Goal: Task Accomplishment & Management: Manage account settings

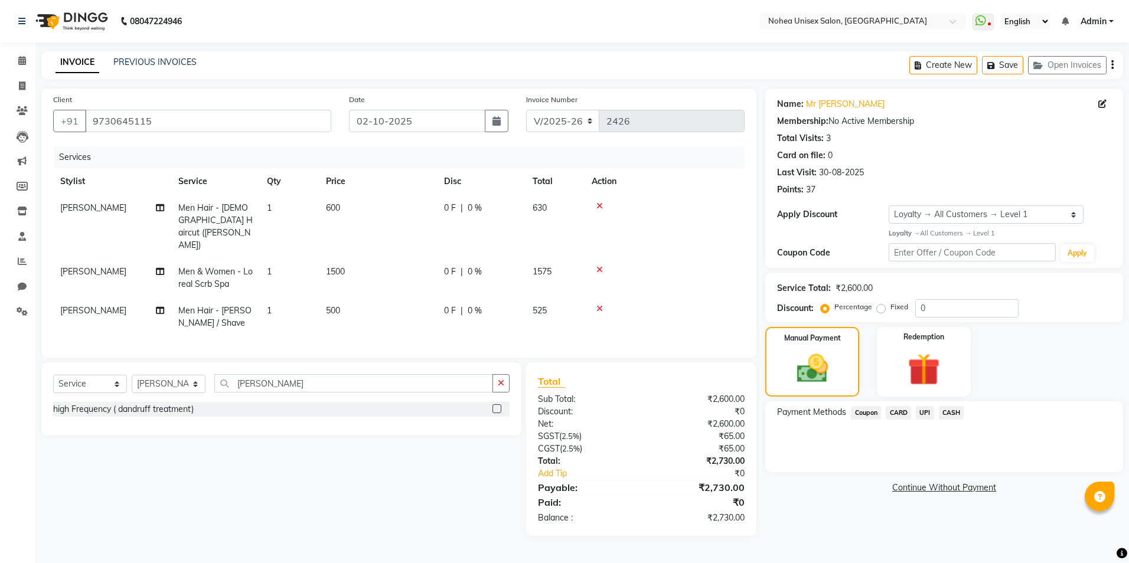
select select "8009"
select select "service"
select select "80899"
select select "1: Object"
click at [16, 60] on span at bounding box center [22, 61] width 21 height 14
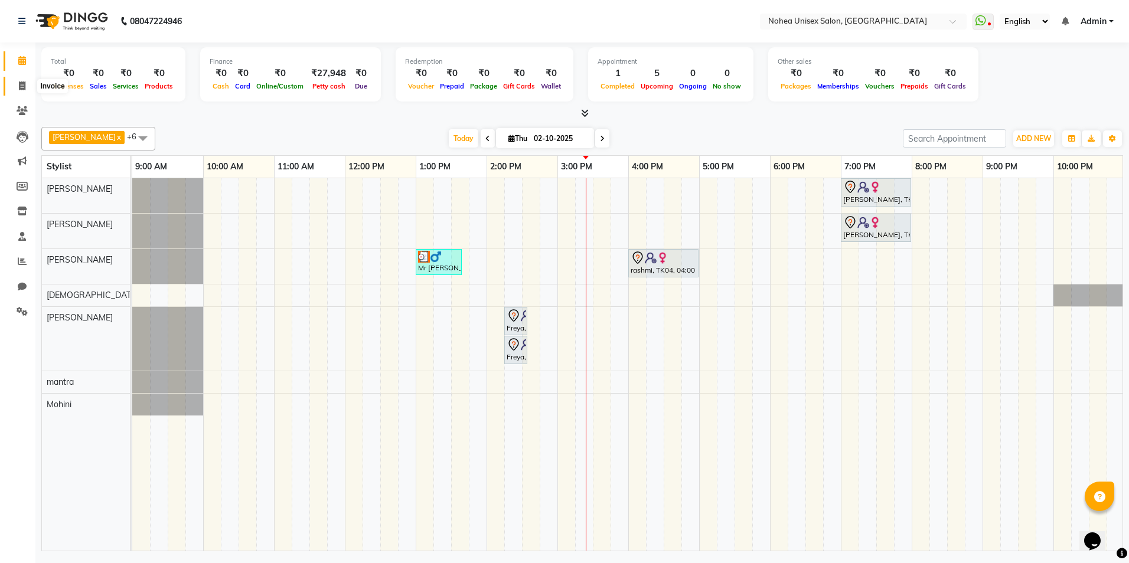
click at [24, 85] on icon at bounding box center [22, 85] width 6 height 9
select select "8009"
select select "service"
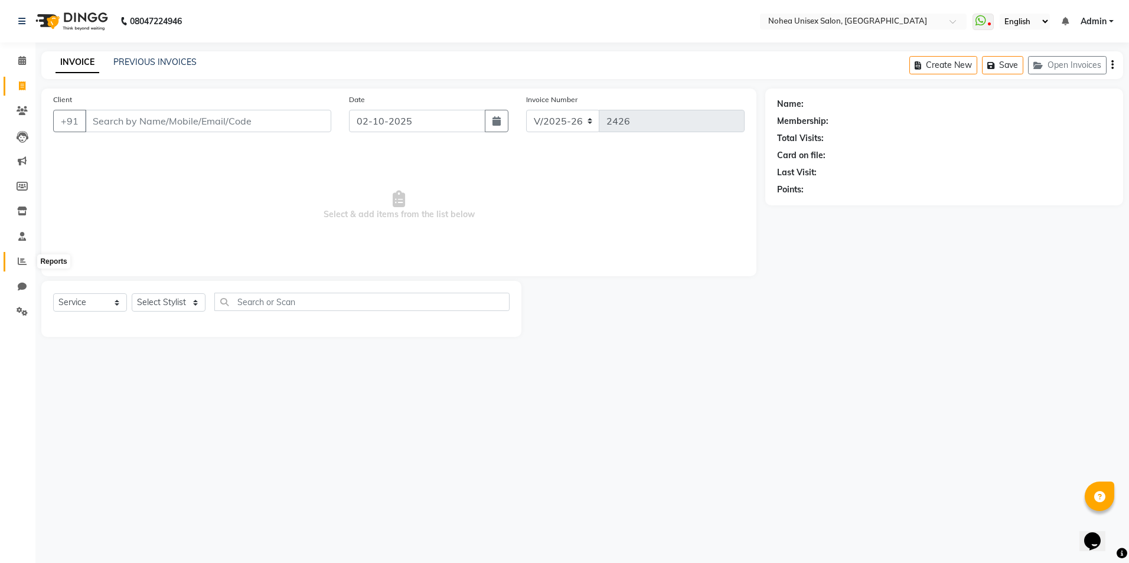
click at [23, 260] on icon at bounding box center [22, 261] width 9 height 9
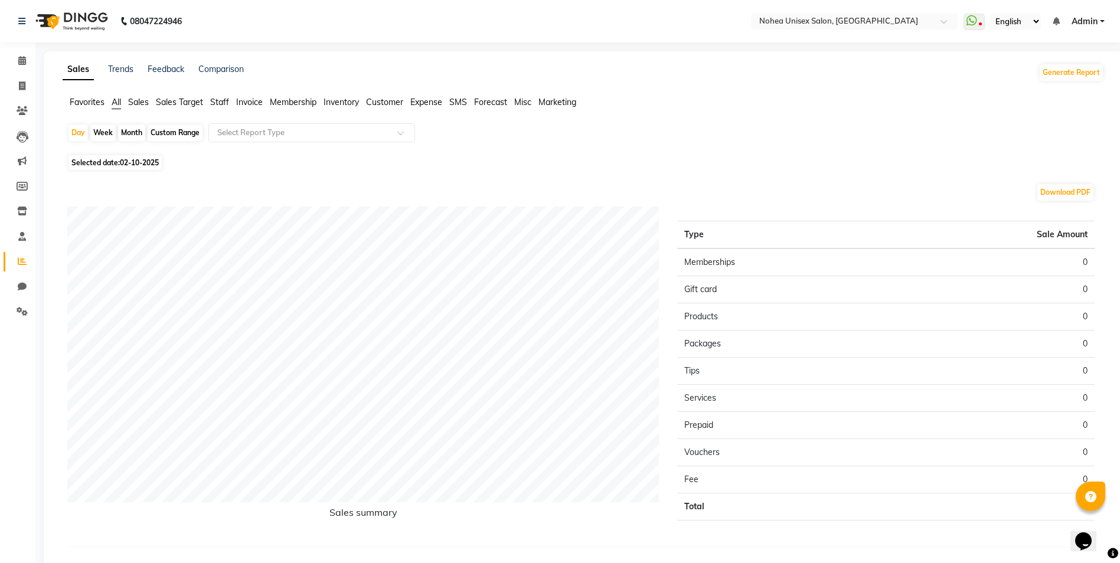
click at [340, 104] on span "Inventory" at bounding box center [341, 102] width 35 height 11
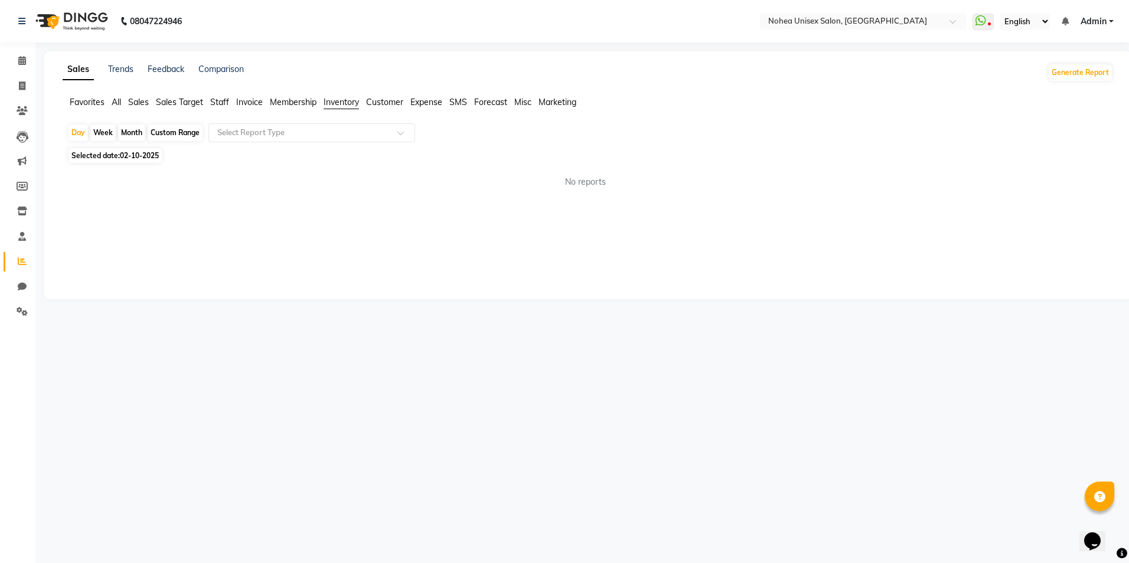
click at [392, 100] on span "Customer" at bounding box center [384, 102] width 37 height 11
click at [430, 95] on div "Sales Trends Feedback Comparison Generate Report Favorites All Sales Sales Targ…" at bounding box center [588, 175] width 1088 height 248
click at [90, 100] on span "Favorites" at bounding box center [87, 102] width 35 height 11
click at [111, 99] on ul "Favorites All Sales Sales Target Staff Invoice Membership Inventory Customer Ex…" at bounding box center [588, 102] width 1050 height 13
click at [115, 99] on span "All" at bounding box center [116, 102] width 9 height 11
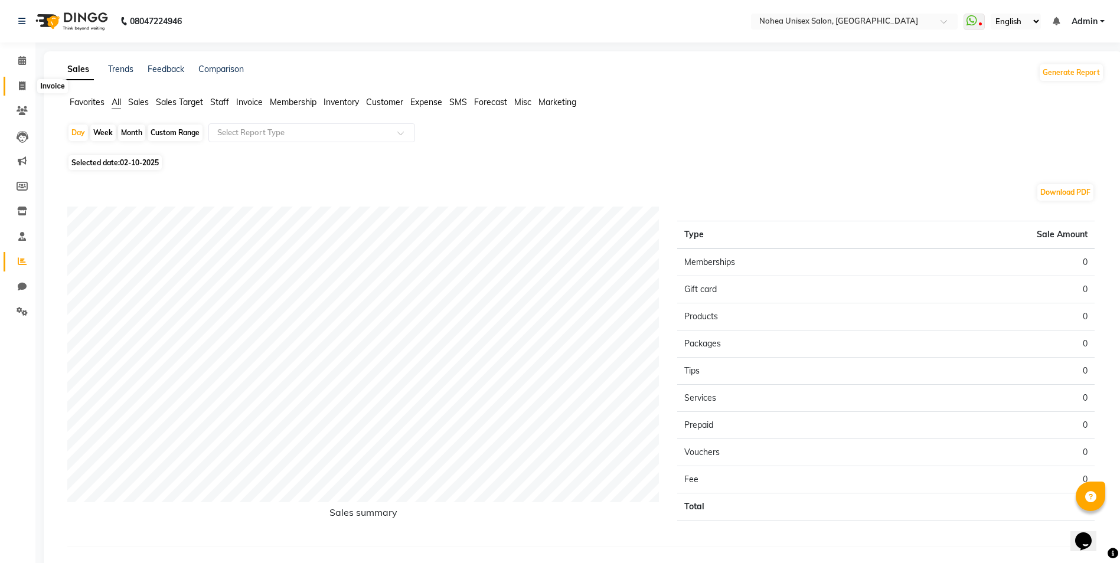
click at [29, 88] on span at bounding box center [22, 87] width 21 height 14
select select "8009"
select select "service"
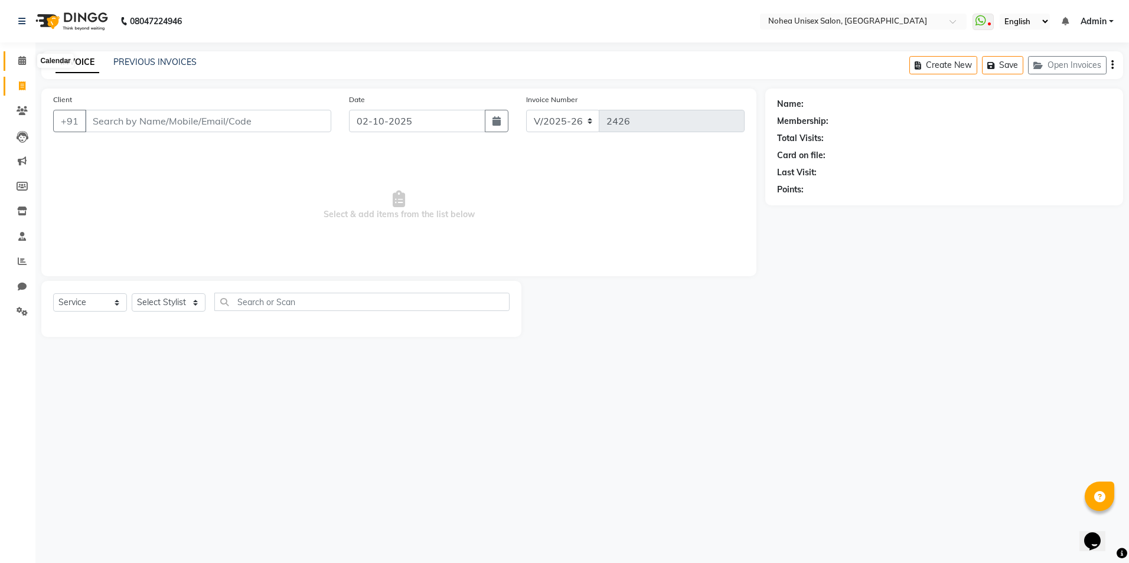
click at [22, 60] on icon at bounding box center [22, 60] width 8 height 9
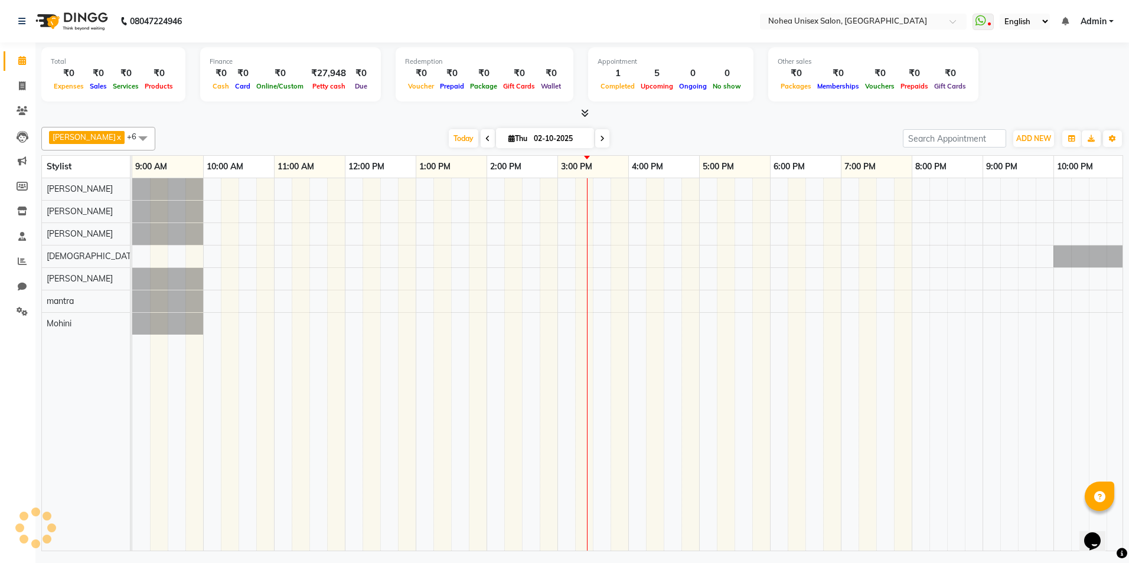
scroll to position [0, 73]
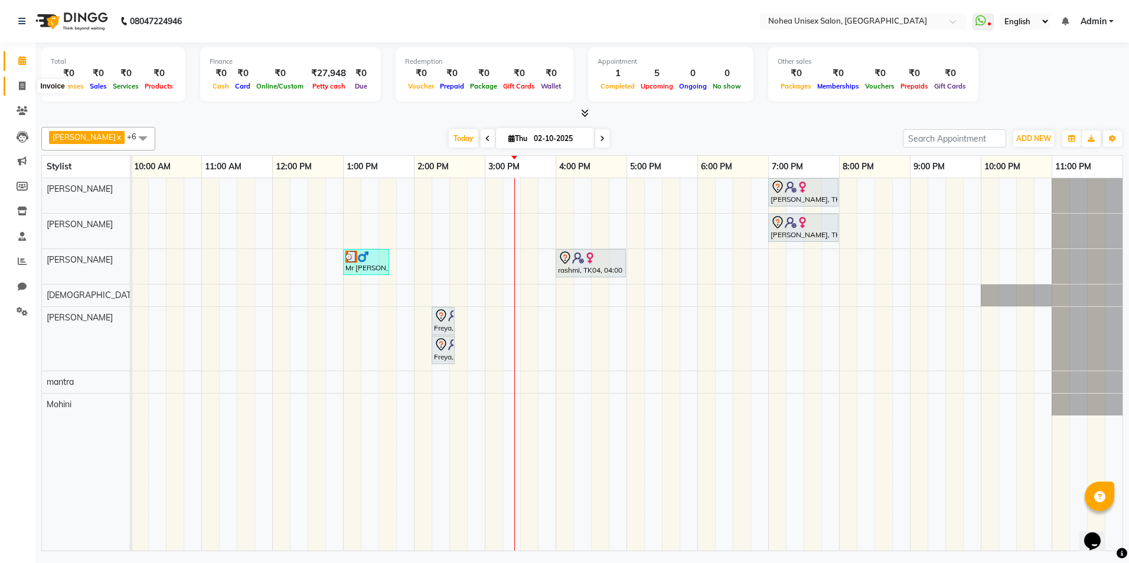
click at [21, 86] on icon at bounding box center [22, 85] width 6 height 9
select select "service"
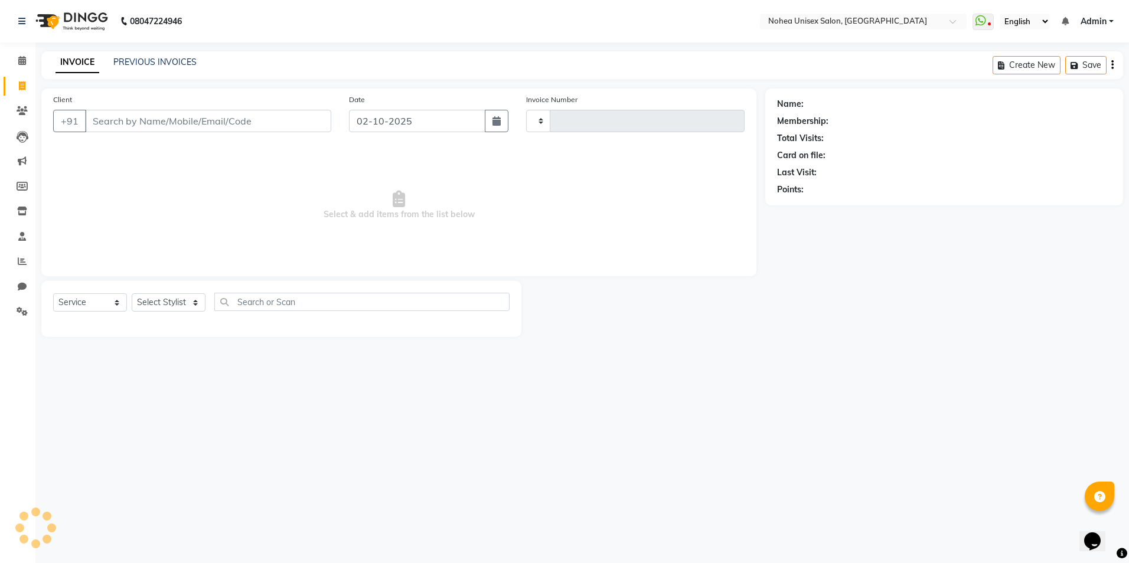
type input "2426"
select select "8009"
click at [18, 259] on icon at bounding box center [22, 261] width 9 height 9
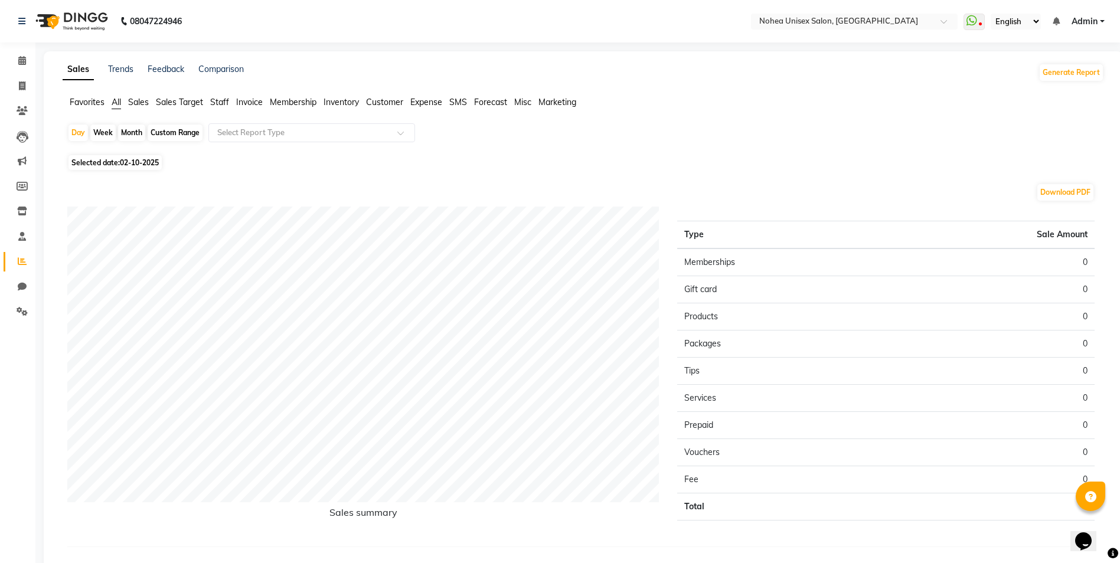
click at [384, 98] on span "Customer" at bounding box center [384, 102] width 37 height 11
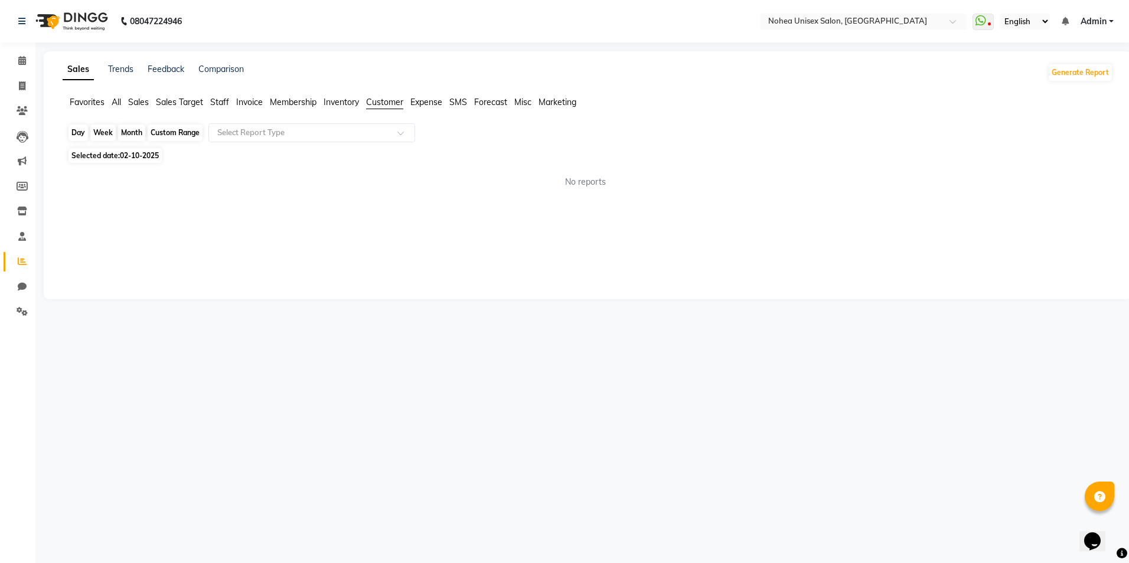
click at [79, 135] on div "Day" at bounding box center [77, 133] width 19 height 17
select select "10"
select select "2025"
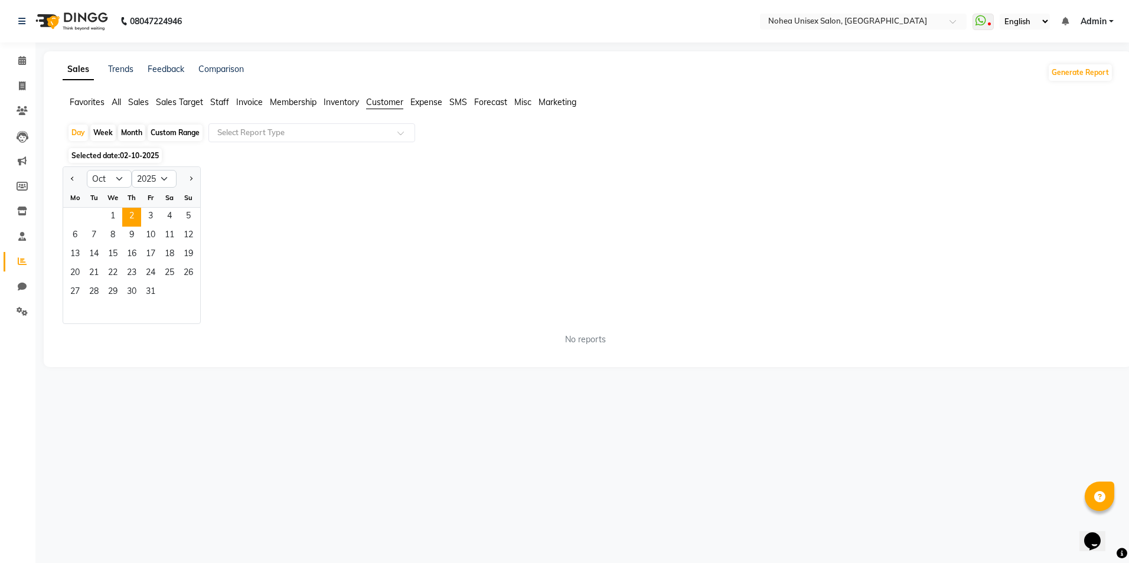
click at [729, 328] on div "No reports" at bounding box center [585, 339] width 1055 height 31
click at [386, 225] on div "Jan Feb Mar Apr May Jun [DATE] Aug Sep Oct Nov [DATE] 2016 2017 2018 2019 2020 …" at bounding box center [588, 246] width 1050 height 158
click at [119, 103] on span "All" at bounding box center [116, 102] width 9 height 11
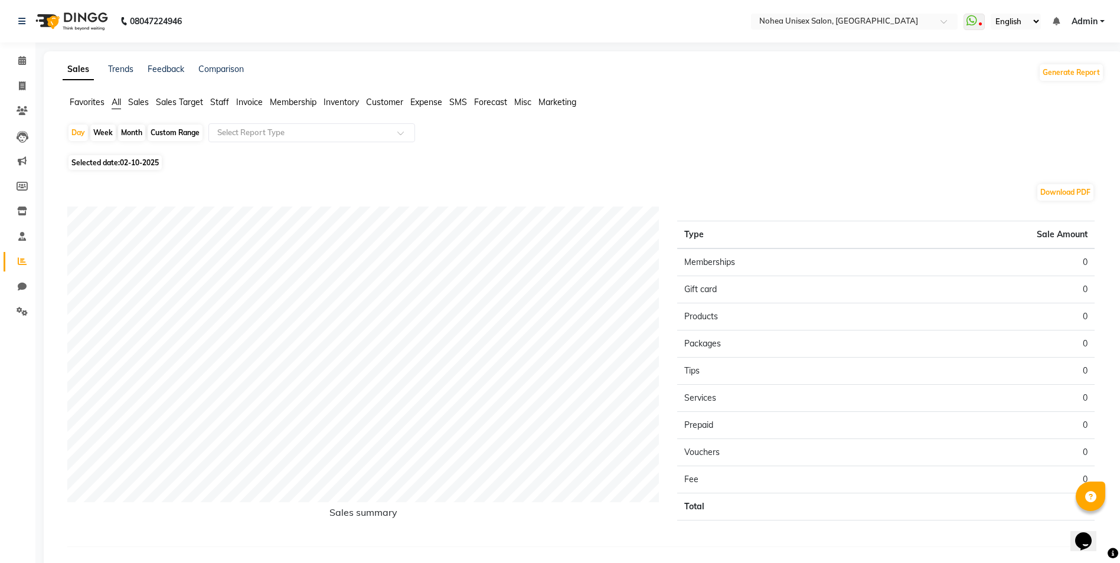
click at [142, 105] on span "Sales" at bounding box center [138, 102] width 21 height 11
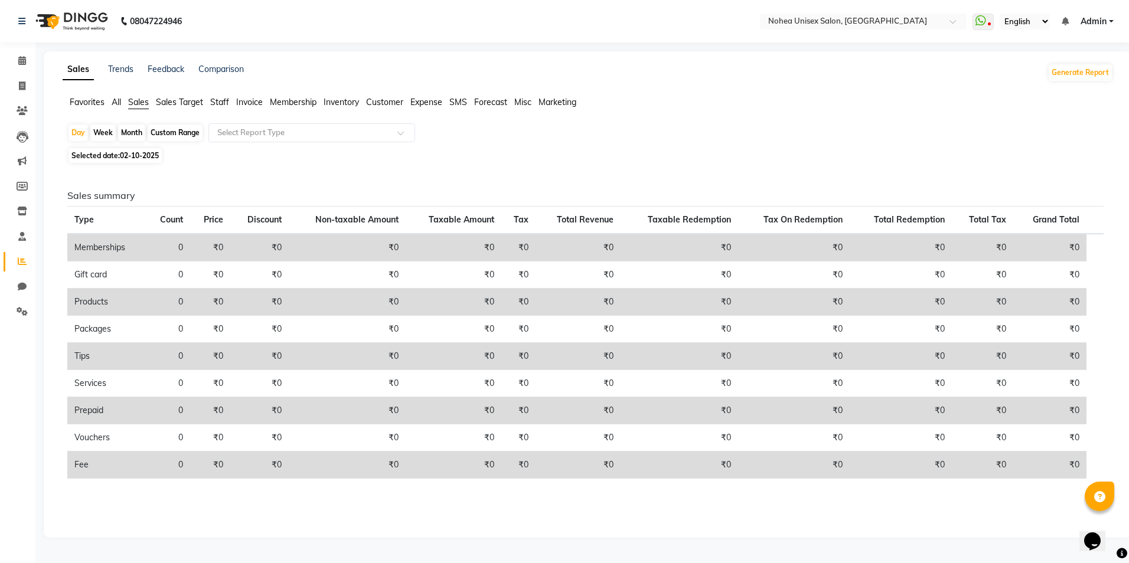
click at [331, 99] on span "Inventory" at bounding box center [341, 102] width 35 height 11
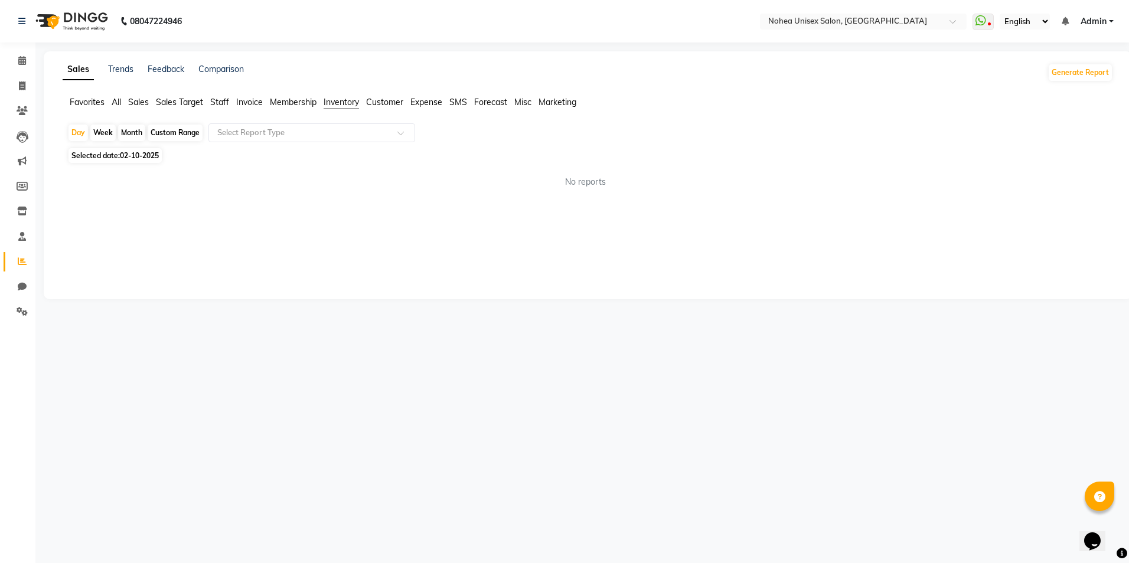
click at [343, 102] on span "Inventory" at bounding box center [341, 102] width 35 height 11
click at [416, 102] on span "Expense" at bounding box center [426, 102] width 32 height 11
click at [277, 132] on input "text" at bounding box center [300, 133] width 170 height 12
click at [487, 187] on div "No reports" at bounding box center [585, 182] width 1036 height 12
click at [25, 54] on span at bounding box center [22, 61] width 21 height 14
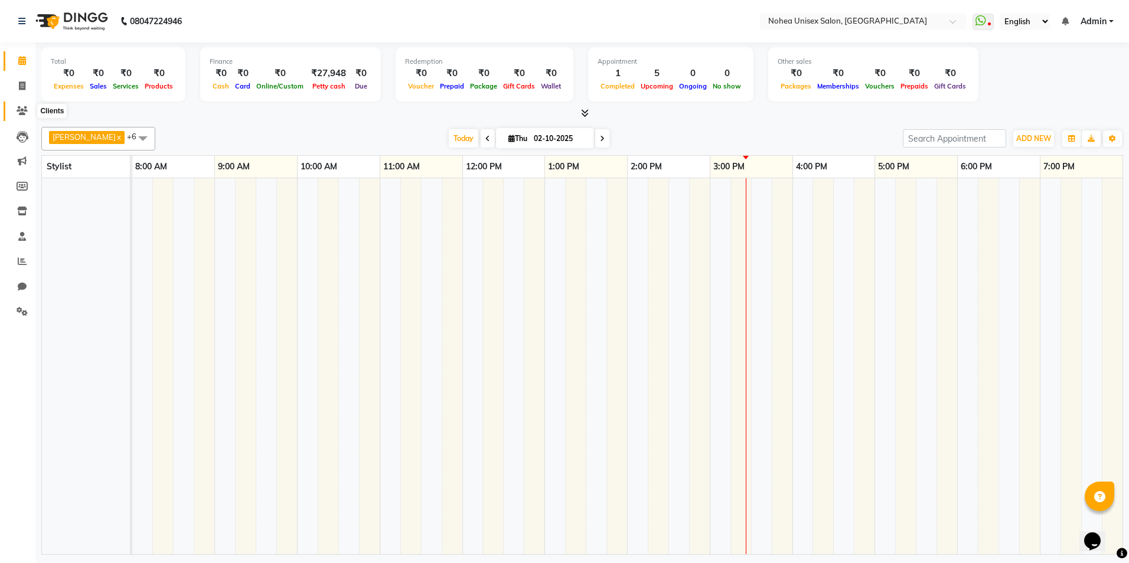
click at [23, 111] on icon at bounding box center [22, 110] width 11 height 9
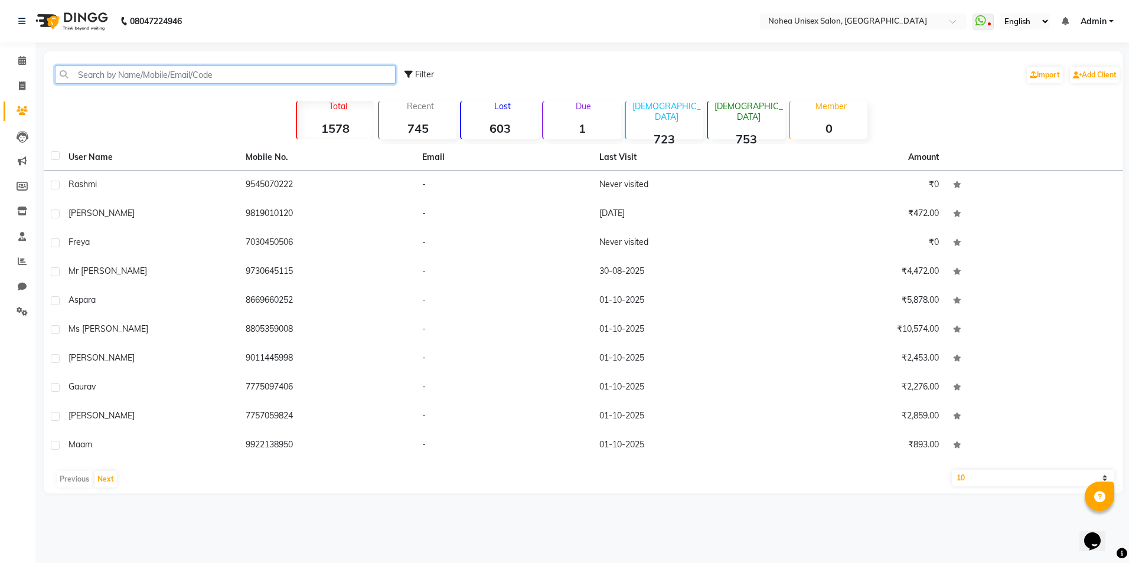
click at [143, 76] on input "text" at bounding box center [225, 75] width 341 height 18
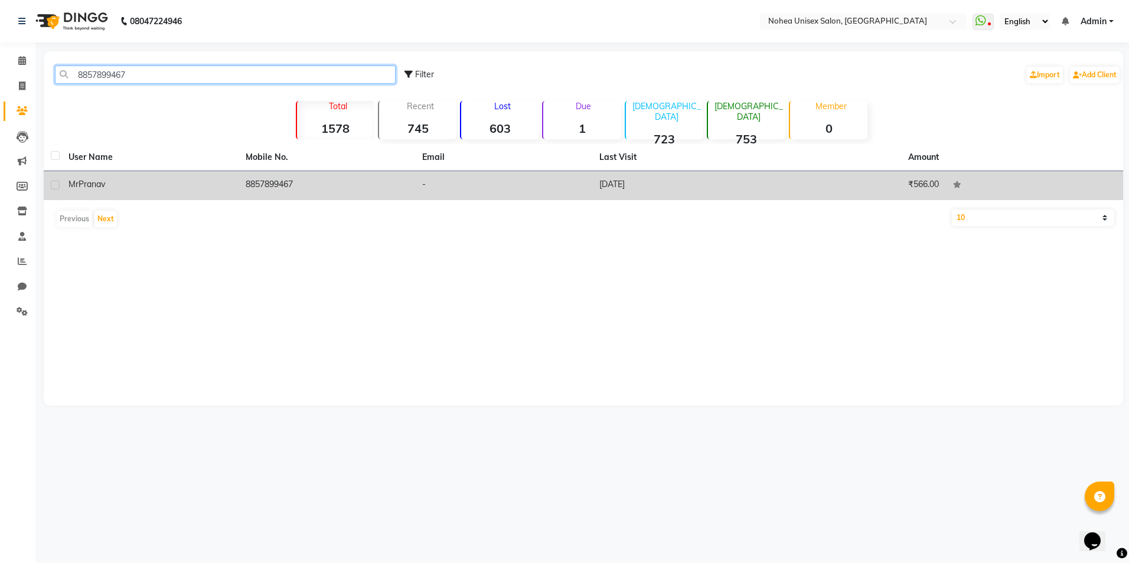
type input "8857899467"
click at [90, 181] on span "Pranav" at bounding box center [92, 184] width 27 height 11
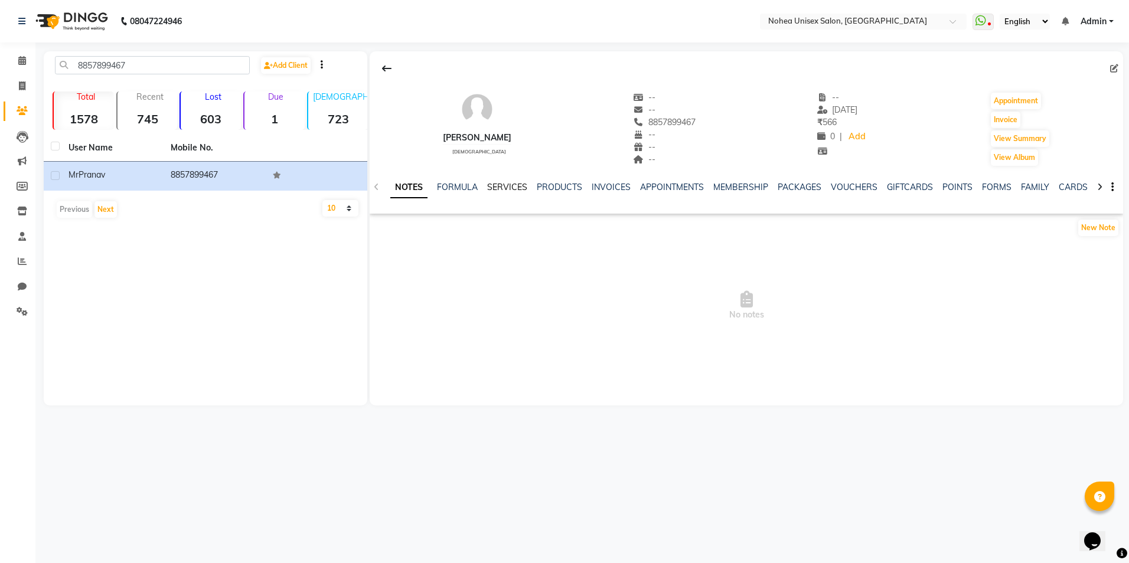
click at [506, 186] on link "SERVICES" at bounding box center [507, 187] width 40 height 11
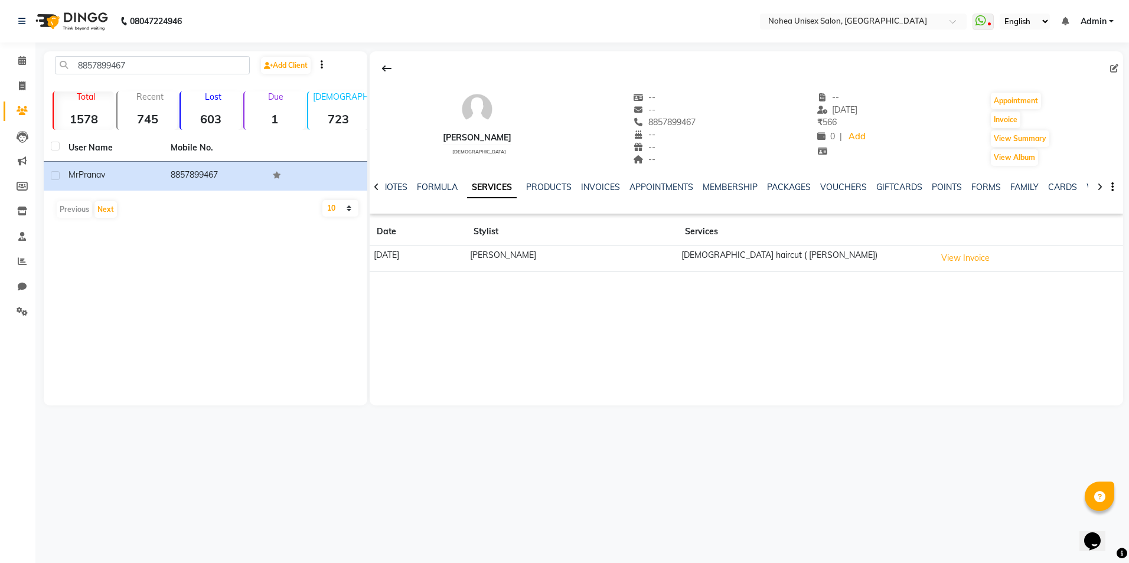
click at [735, 346] on div "[PERSON_NAME] [DEMOGRAPHIC_DATA] -- -- 8857899467 -- -- -- -- [DATE] ₹ 566 0 | …" at bounding box center [746, 228] width 753 height 354
drag, startPoint x: 737, startPoint y: 497, endPoint x: 830, endPoint y: 416, distance: 123.5
click at [830, 416] on div "08047224946 Select Location × Nohea Unisex Salon, Kharadi WhatsApp Status ✕ Sta…" at bounding box center [564, 281] width 1129 height 563
